Goal: Complete application form

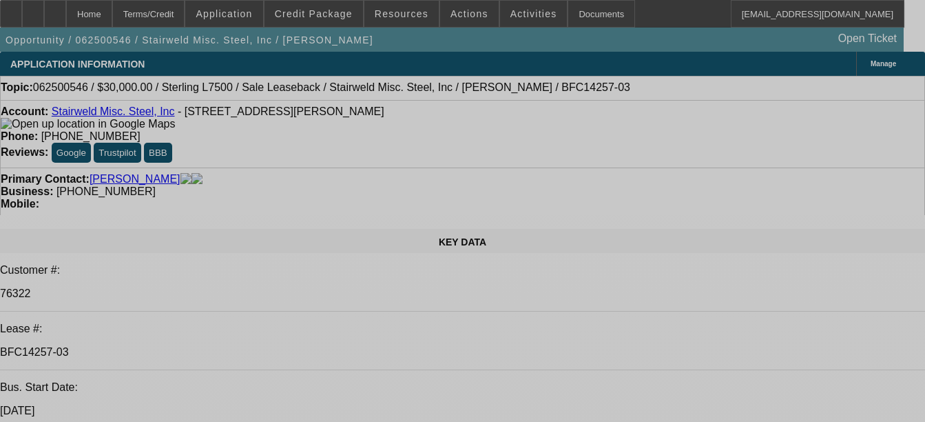
select select "0"
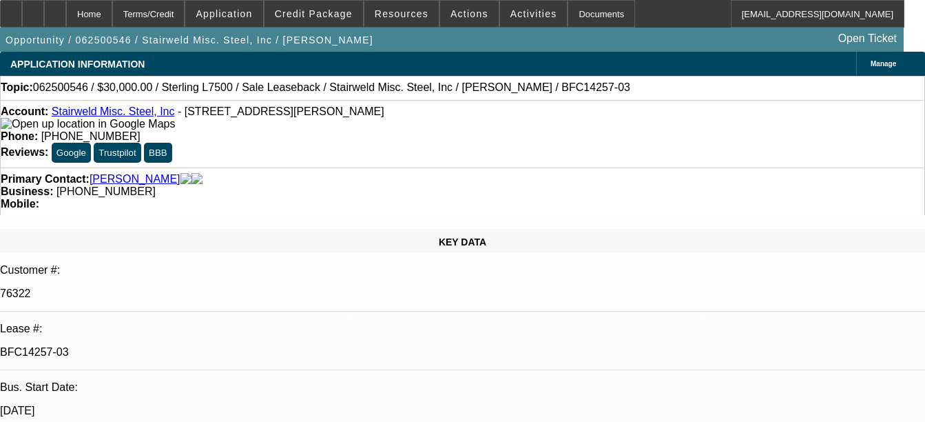
select select "0"
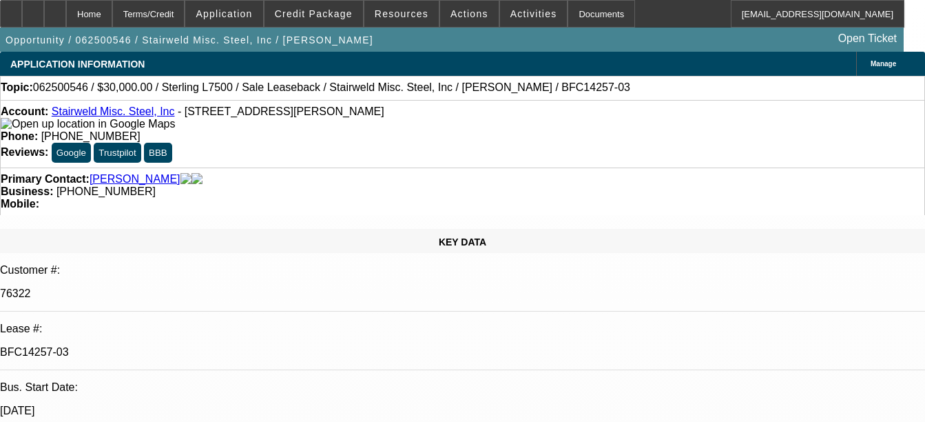
select select "0"
select select "2"
select select "0"
select select "1"
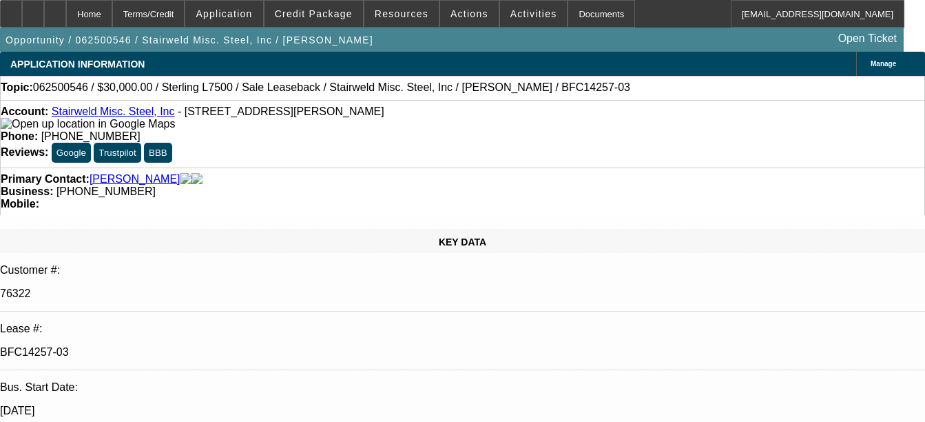
select select "2"
select select "6"
select select "1"
select select "2"
select select "6"
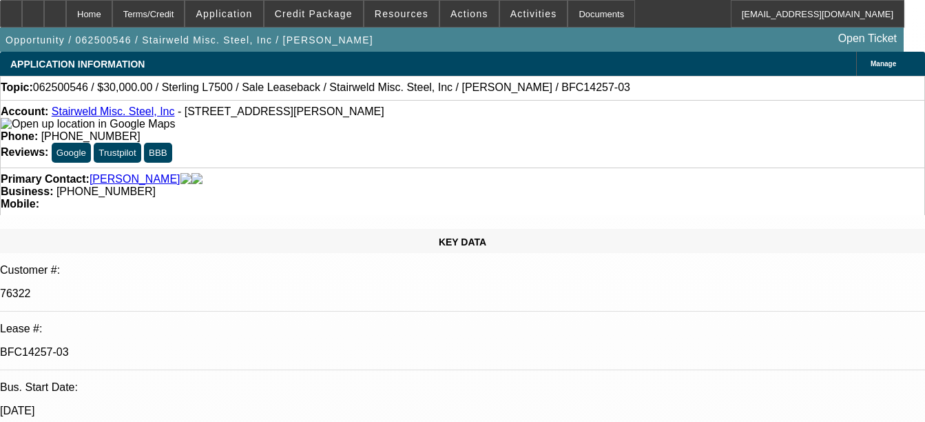
select select "1"
select select "2"
select select "6"
select select "1"
select select "2"
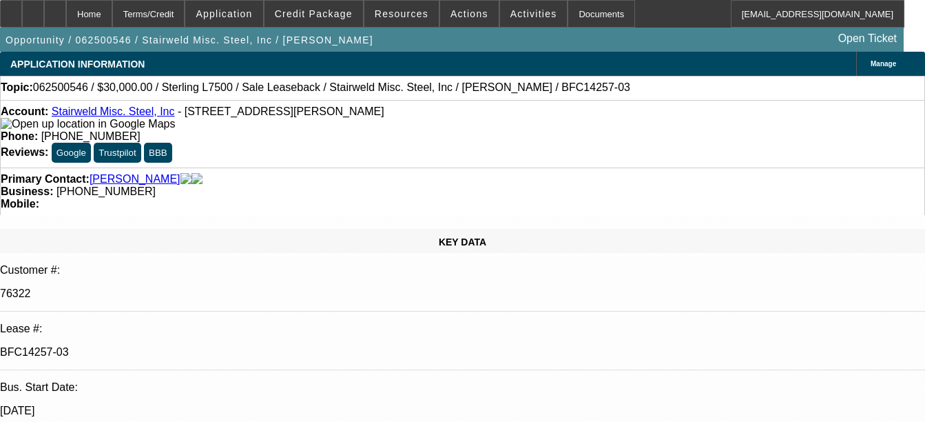
select select "6"
click at [579, 17] on div "Documents" at bounding box center [602, 14] width 68 height 28
